Goal: Find specific page/section: Find specific page/section

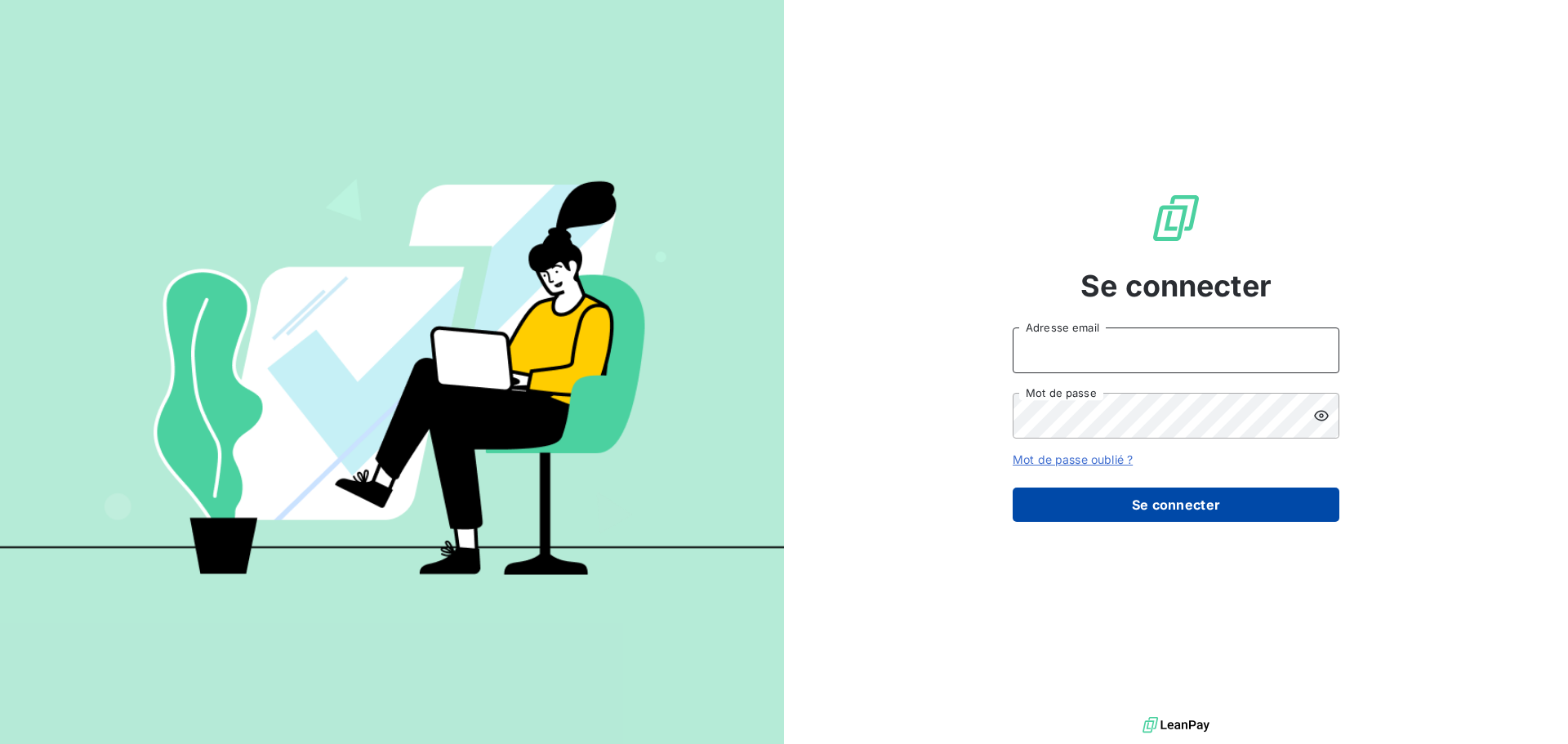
type input "[PERSON_NAME][EMAIL_ADDRESS][DOMAIN_NAME]"
click at [1131, 509] on button "Se connecter" at bounding box center [1176, 504] width 327 height 34
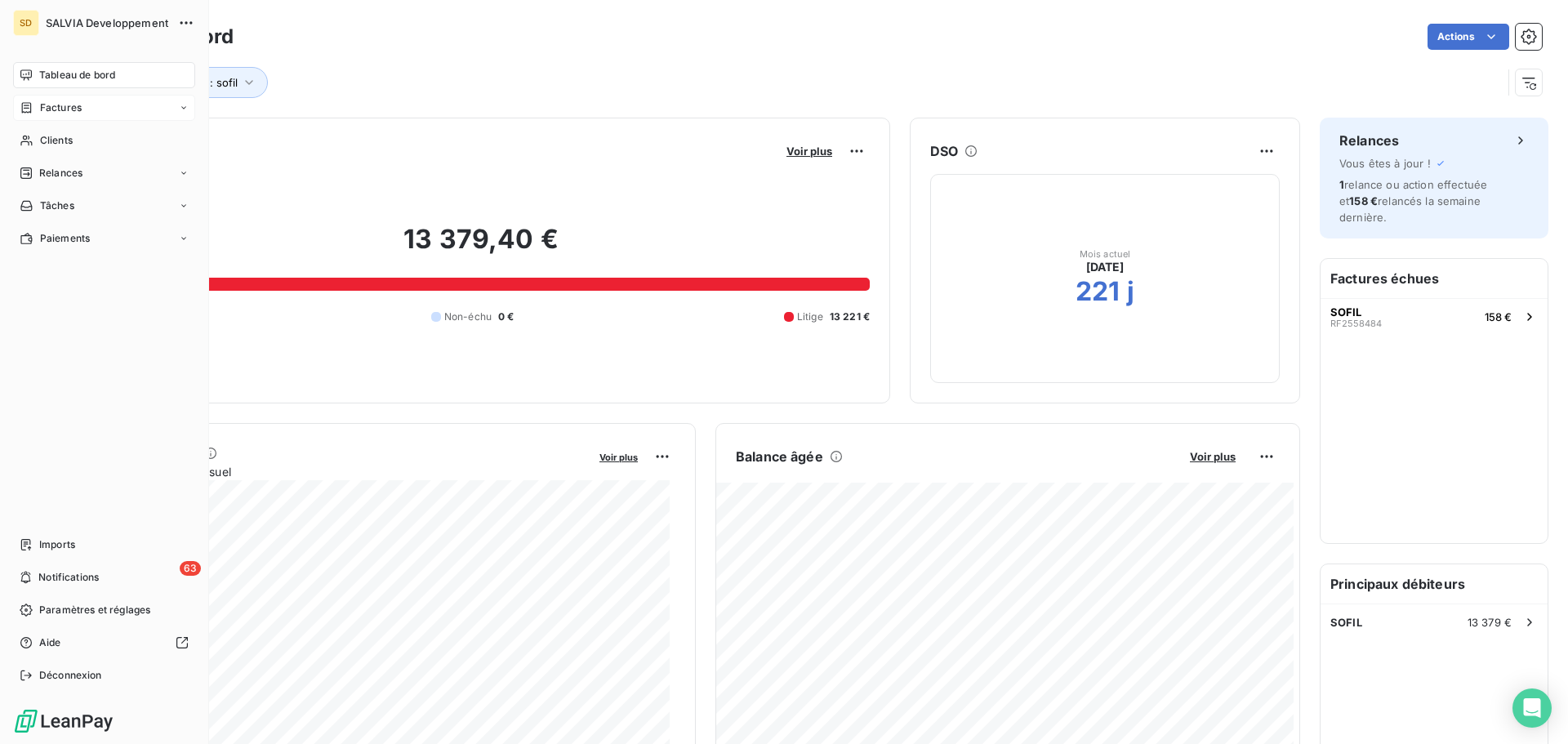
click at [180, 105] on icon at bounding box center [183, 107] width 10 height 10
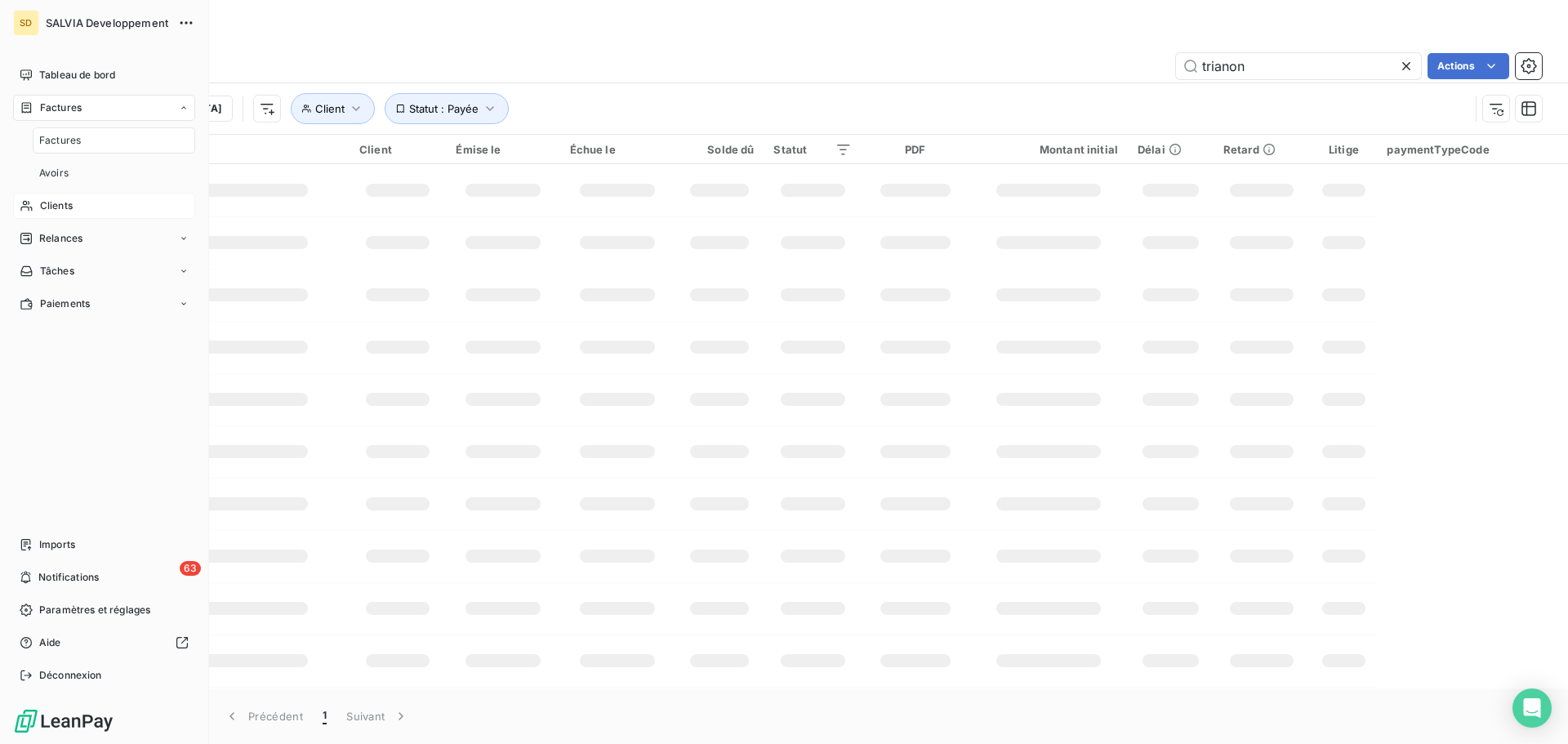
click at [165, 205] on div "Clients" at bounding box center [104, 205] width 182 height 26
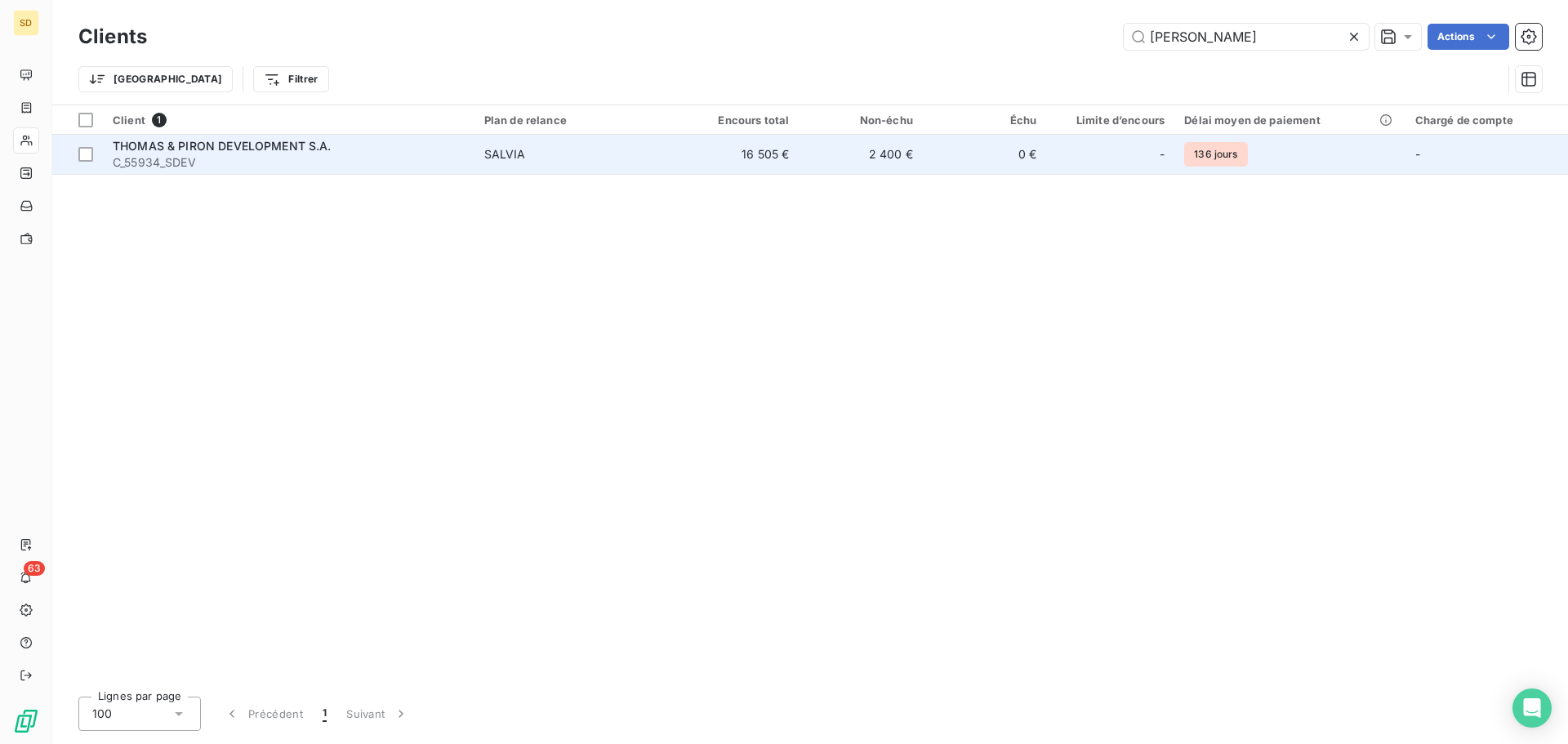
type input "[PERSON_NAME]"
click at [371, 155] on span "C_55934_SDEV" at bounding box center [289, 163] width 352 height 17
